Goal: Task Accomplishment & Management: Use online tool/utility

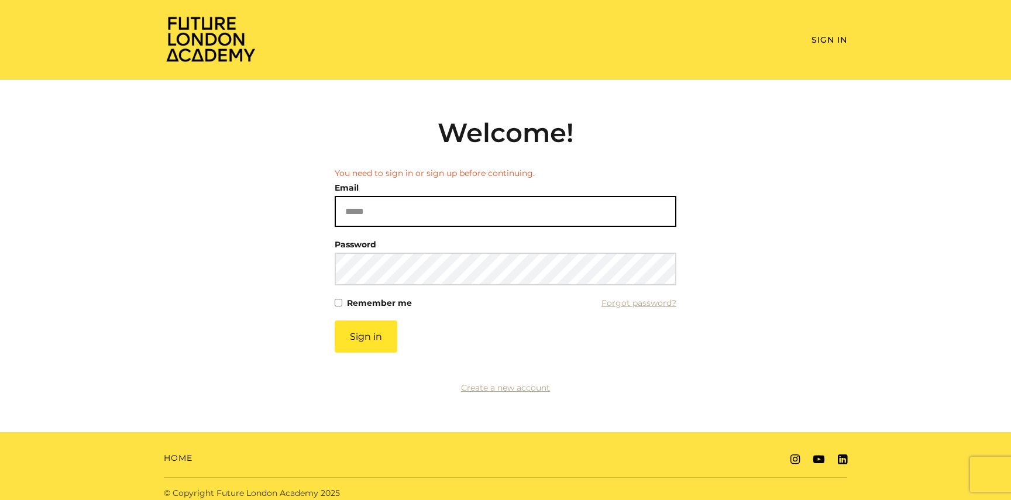
click at [393, 210] on input "Email" at bounding box center [506, 211] width 342 height 31
type input "**********"
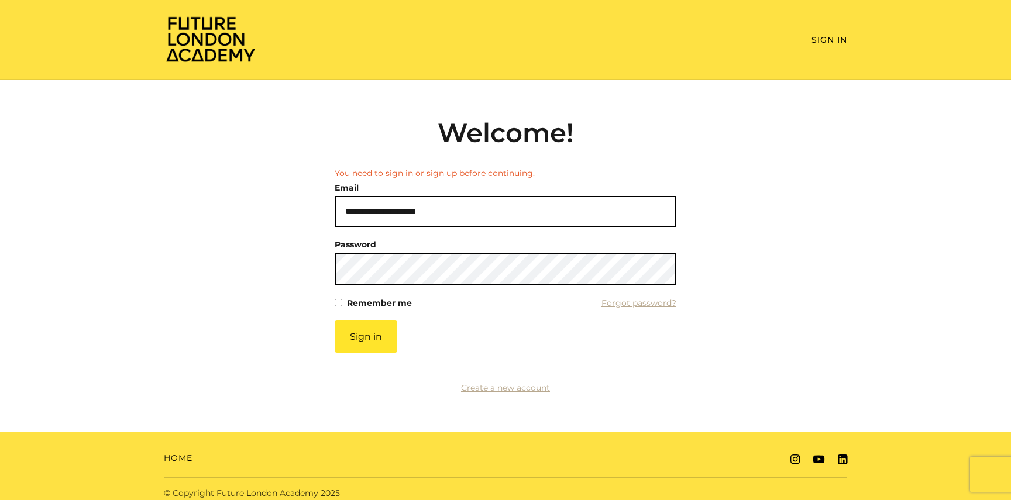
click at [335, 321] on button "Sign in" at bounding box center [366, 337] width 63 height 32
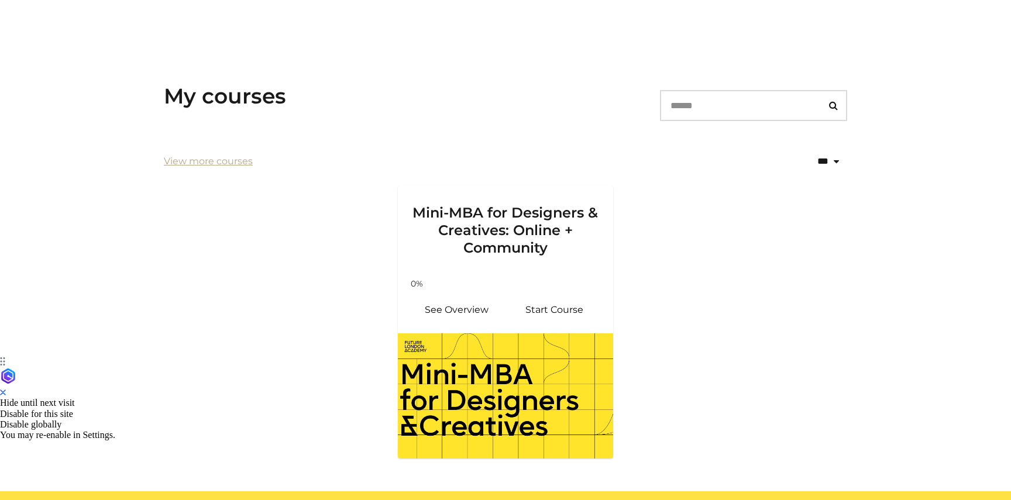
scroll to position [146, 0]
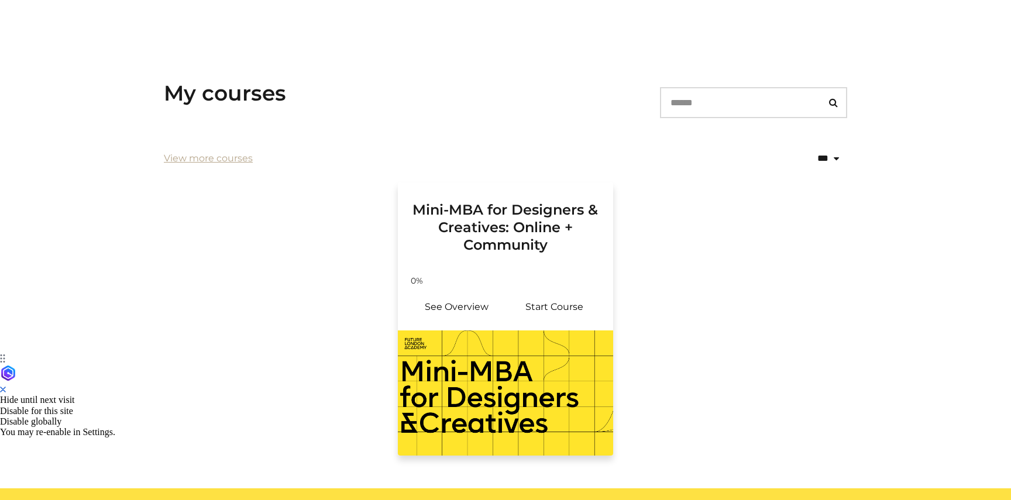
click at [501, 279] on p "Your progress: 0%" at bounding box center [506, 279] width 178 height 0
click at [554, 313] on link "Start Course" at bounding box center [555, 307] width 98 height 28
